Goal: Task Accomplishment & Management: Use online tool/utility

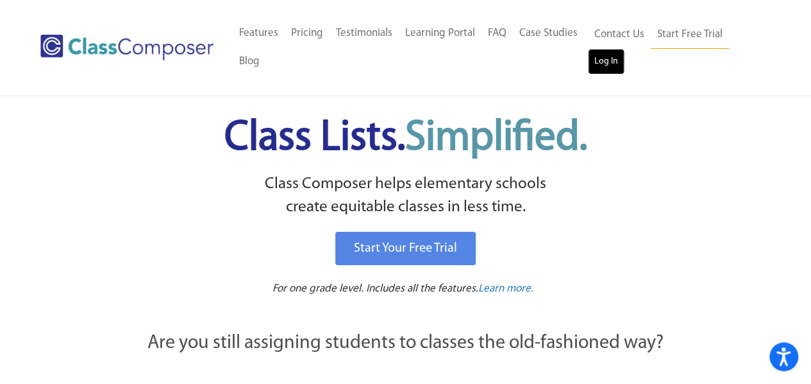
click at [606, 63] on link "Log In" at bounding box center [606, 62] width 37 height 26
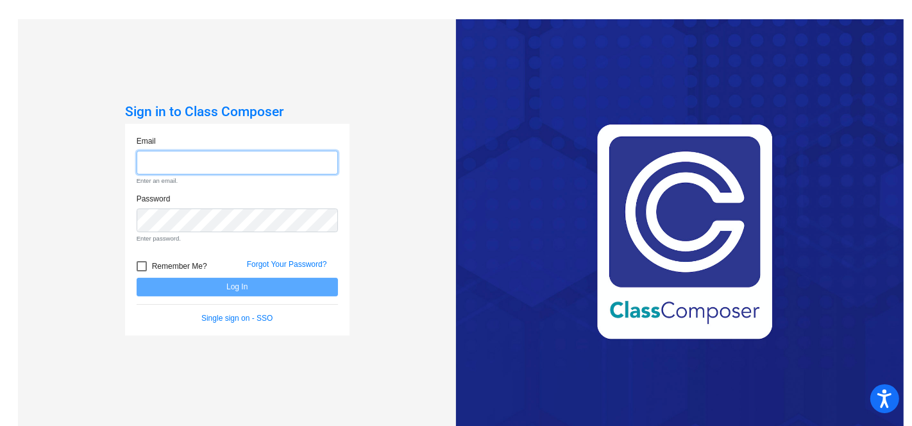
click at [280, 166] on input "email" at bounding box center [237, 163] width 201 height 24
type input "brichards@hart.k12.mi.us"
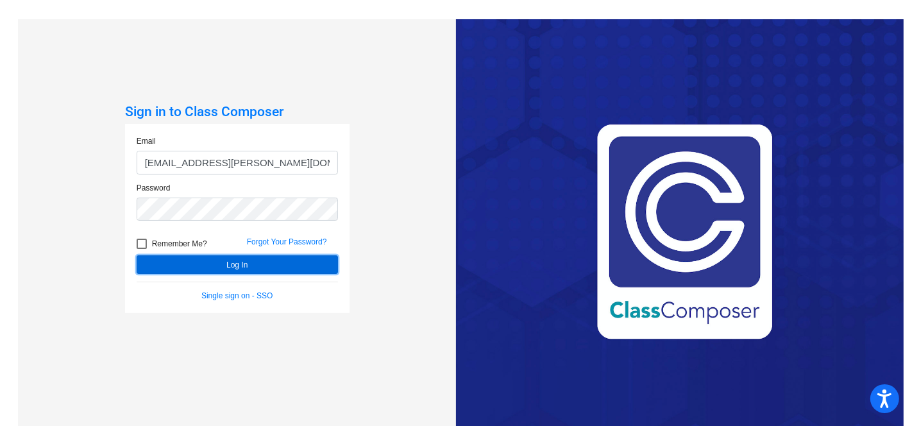
click at [230, 266] on button "Log In" at bounding box center [237, 264] width 201 height 19
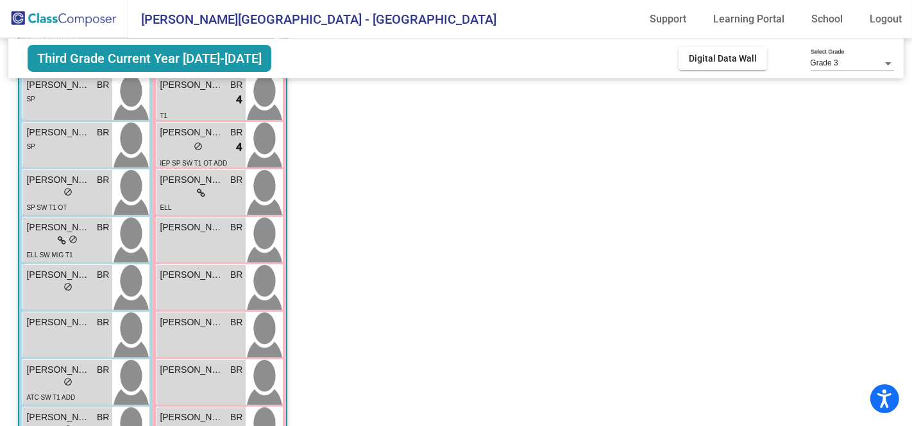
scroll to position [133, 0]
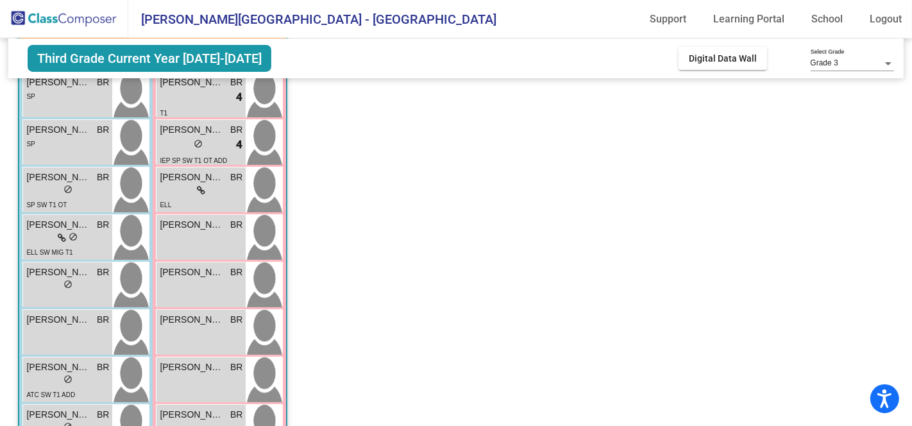
click at [491, 185] on app-classroom "Class 2 - Richards picture_as_pdf Bronya Richards Add Student First Name Last N…" at bounding box center [456, 301] width 876 height 626
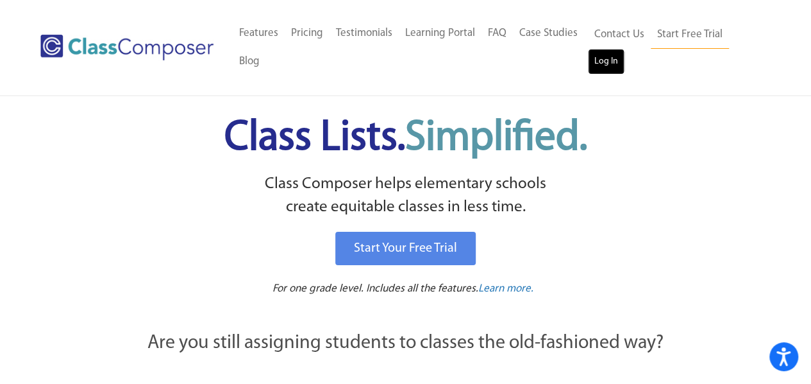
click at [604, 65] on link "Log In" at bounding box center [606, 62] width 37 height 26
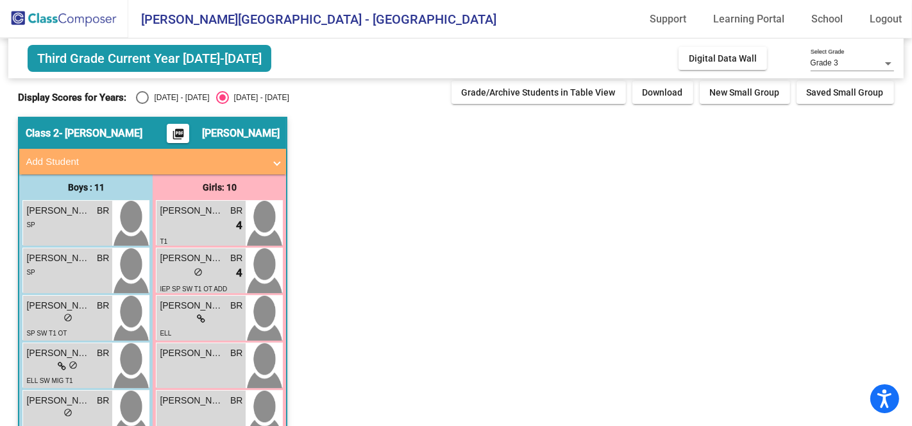
scroll to position [5, 0]
